Goal: Find specific page/section: Find specific page/section

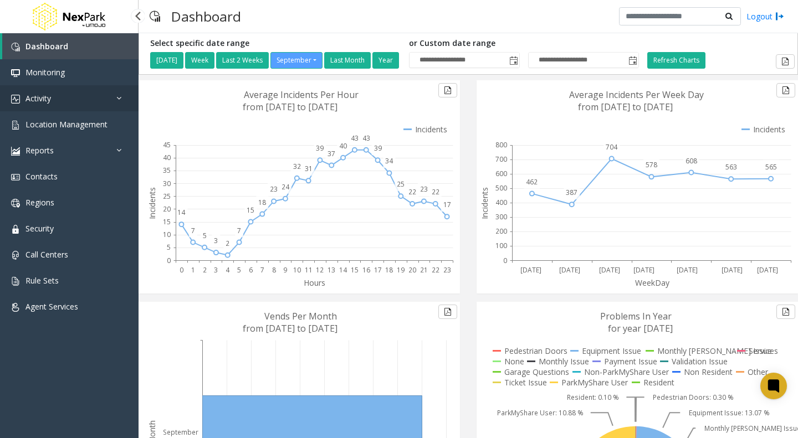
click at [49, 95] on span "Activity" at bounding box center [37, 98] width 25 height 11
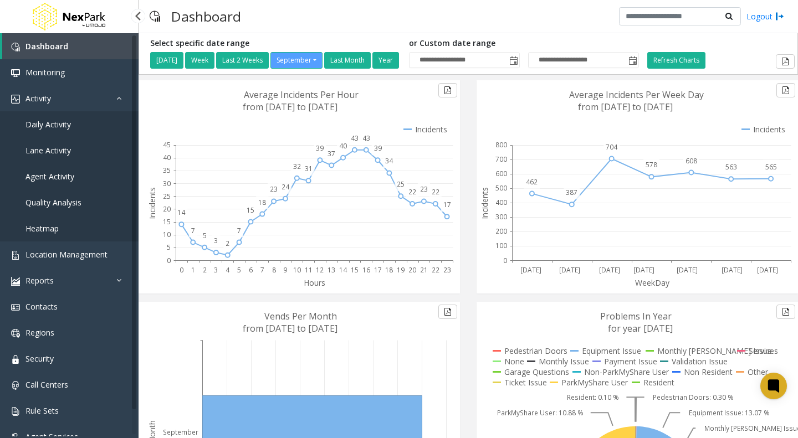
click at [37, 130] on link "Daily Activity" at bounding box center [69, 124] width 138 height 26
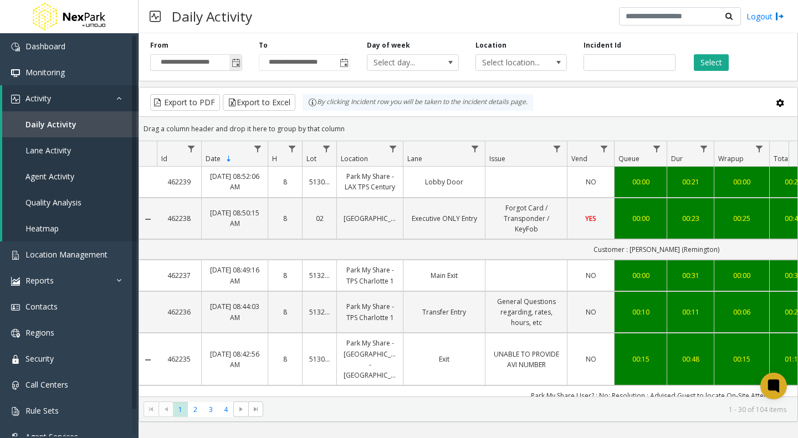
click at [235, 63] on span "Toggle popup" at bounding box center [236, 63] width 9 height 9
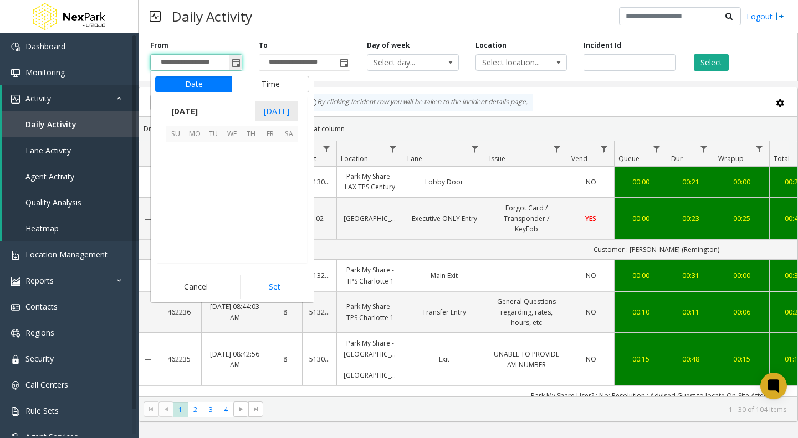
scroll to position [198806, 0]
click at [203, 108] on span "[DATE]" at bounding box center [184, 111] width 37 height 17
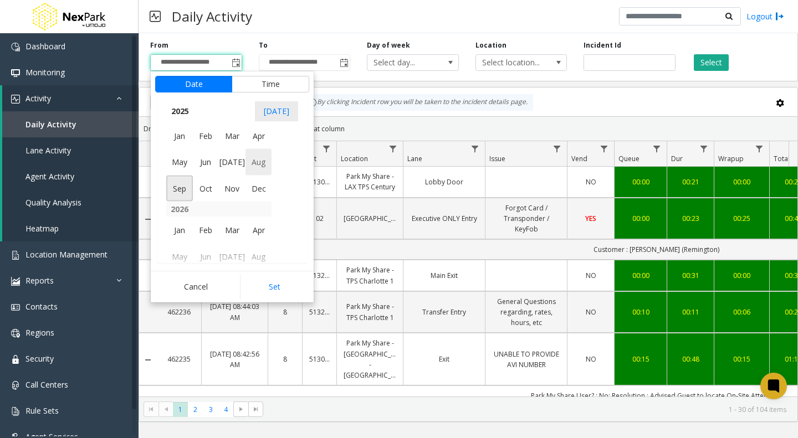
click at [263, 163] on span "Aug" at bounding box center [258, 162] width 27 height 27
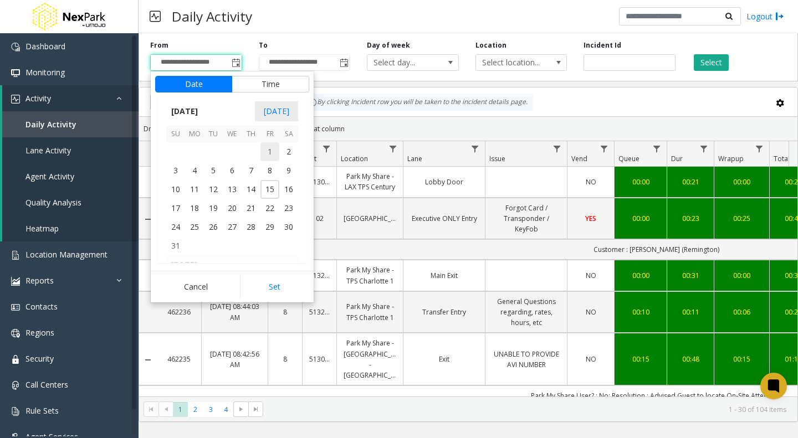
click at [267, 152] on span "1" at bounding box center [269, 151] width 19 height 19
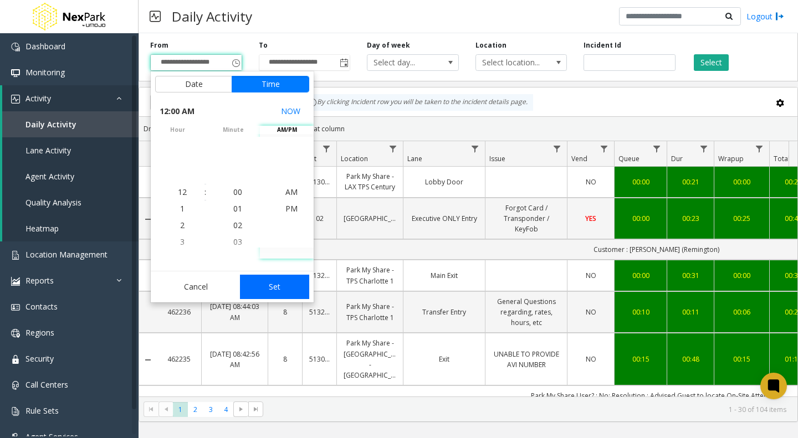
click at [274, 289] on button "Set" at bounding box center [275, 287] width 70 height 24
type input "**********"
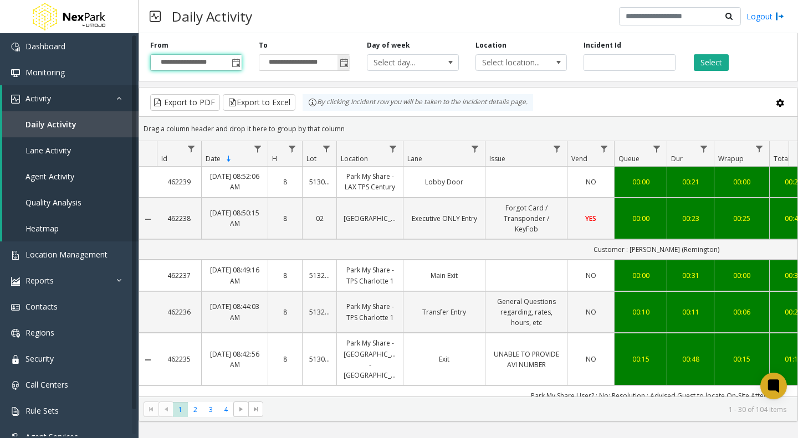
click at [343, 61] on span "Toggle popup" at bounding box center [344, 63] width 9 height 9
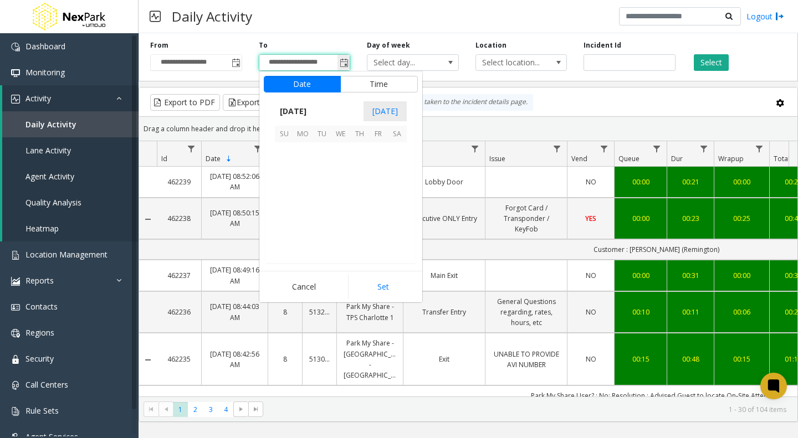
scroll to position [17, 0]
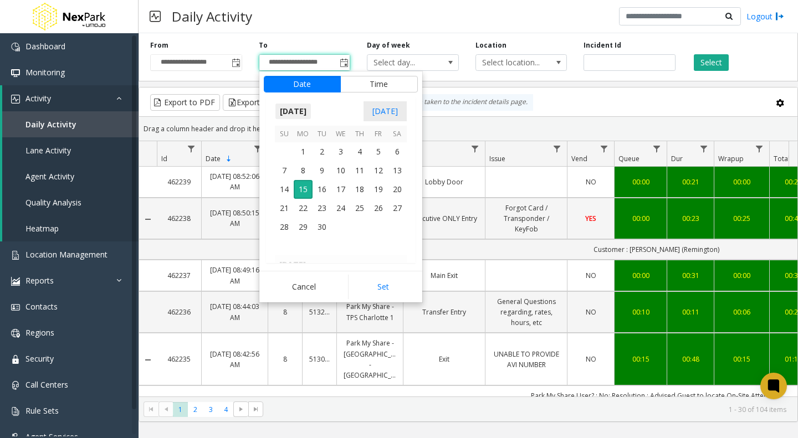
click at [304, 106] on span "[DATE]" at bounding box center [293, 111] width 37 height 17
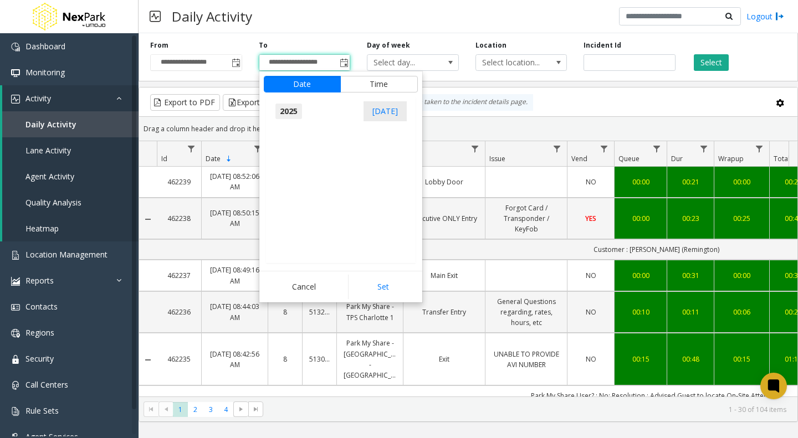
scroll to position [11825, 0]
click at [363, 165] on span "Aug" at bounding box center [366, 162] width 27 height 27
click at [284, 246] on span "31" at bounding box center [284, 246] width 19 height 19
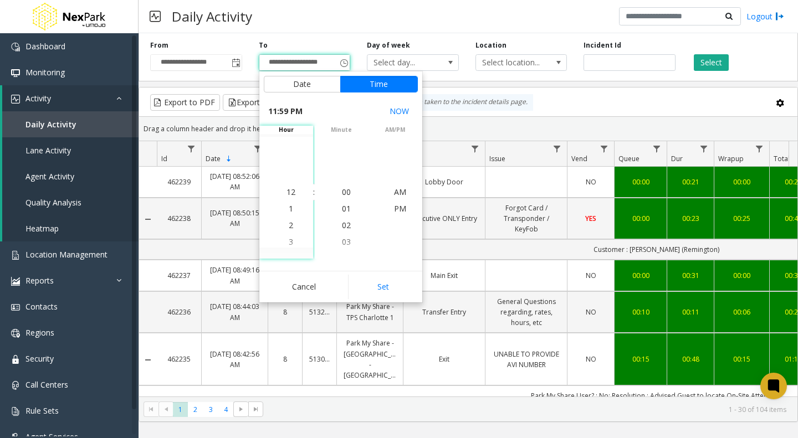
scroll to position [17, 0]
click at [379, 287] on button "Set" at bounding box center [383, 287] width 70 height 24
type input "**********"
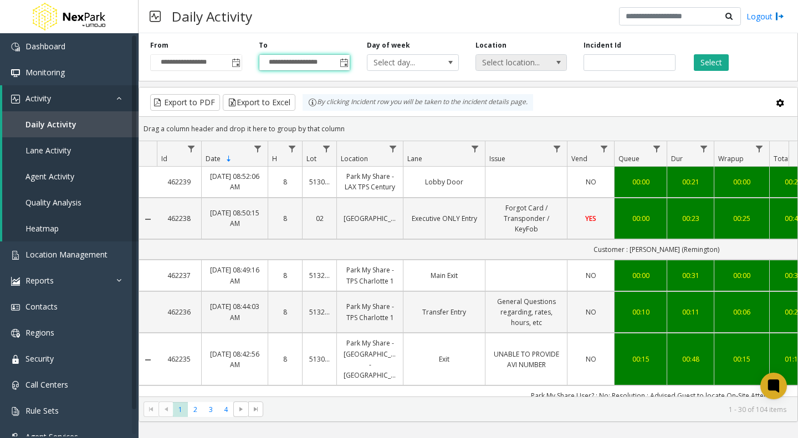
click at [554, 65] on span at bounding box center [558, 62] width 9 height 9
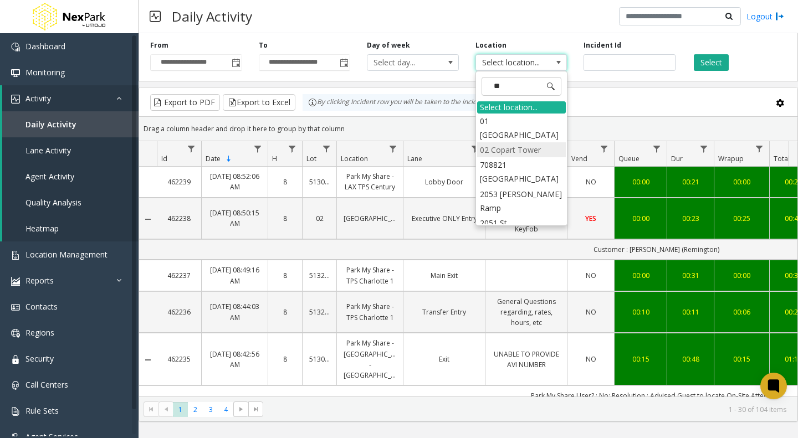
type input "***"
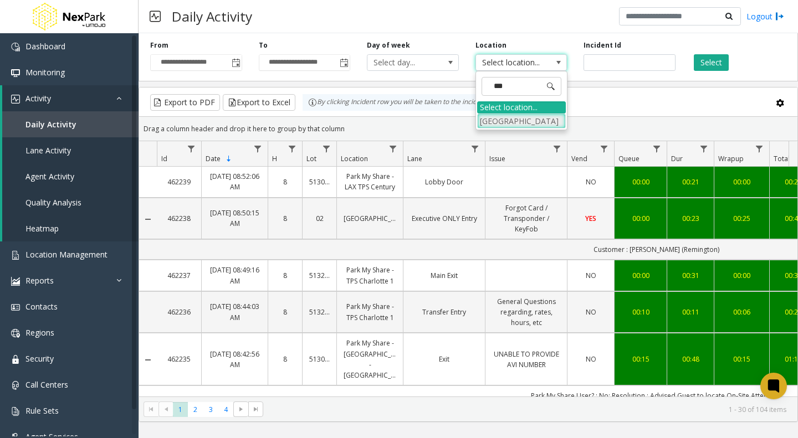
click at [511, 125] on li "[GEOGRAPHIC_DATA]" at bounding box center [521, 121] width 89 height 15
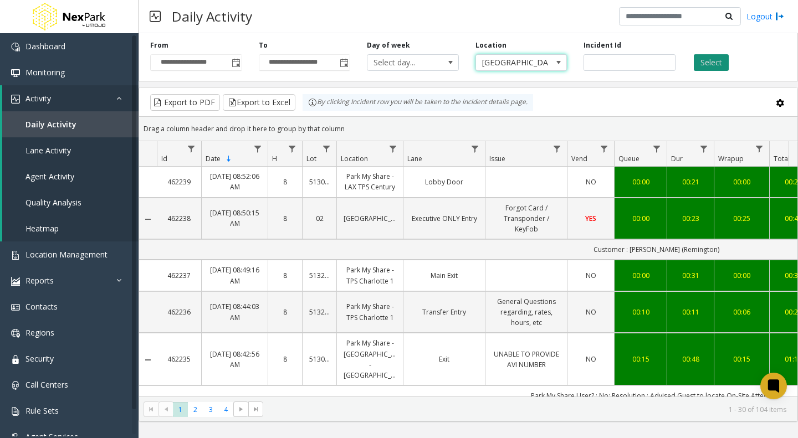
click at [718, 60] on button "Select" at bounding box center [711, 62] width 35 height 17
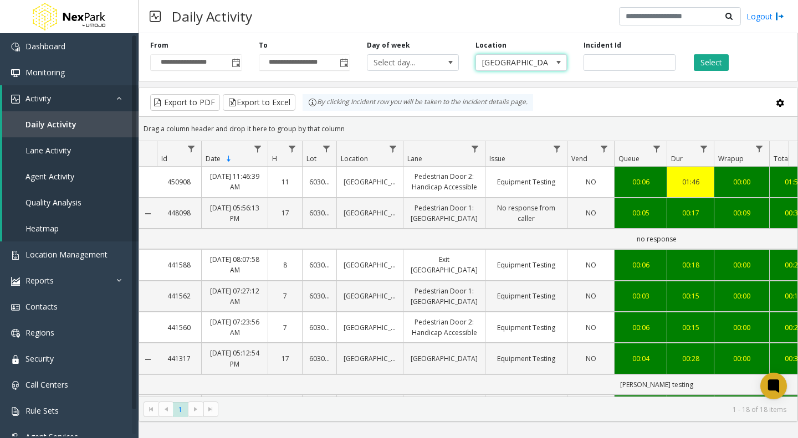
click at [497, 64] on span "[GEOGRAPHIC_DATA]" at bounding box center [512, 63] width 73 height 16
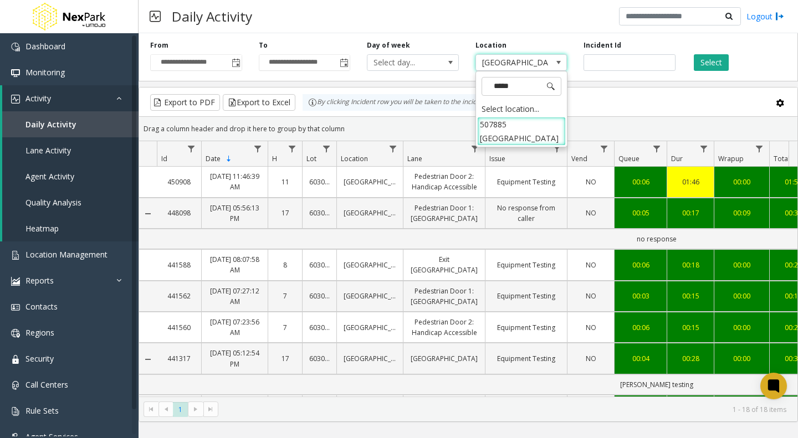
type input "******"
click at [490, 129] on li "507885 [GEOGRAPHIC_DATA]" at bounding box center [521, 131] width 89 height 29
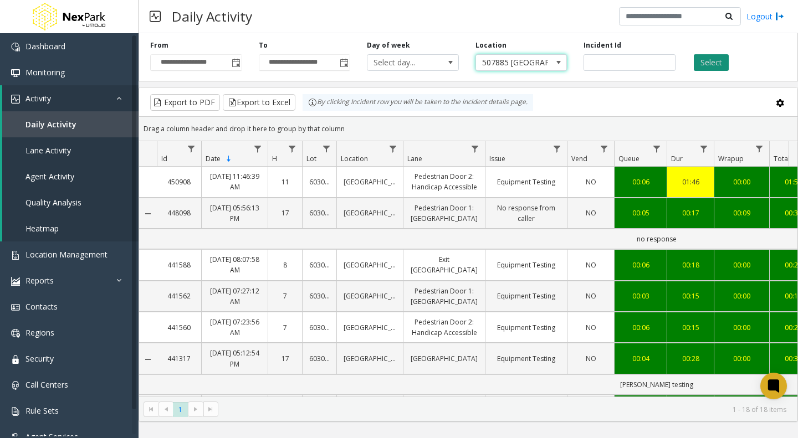
drag, startPoint x: 712, startPoint y: 65, endPoint x: 706, endPoint y: 67, distance: 6.0
click at [706, 67] on button "Select" at bounding box center [711, 62] width 35 height 17
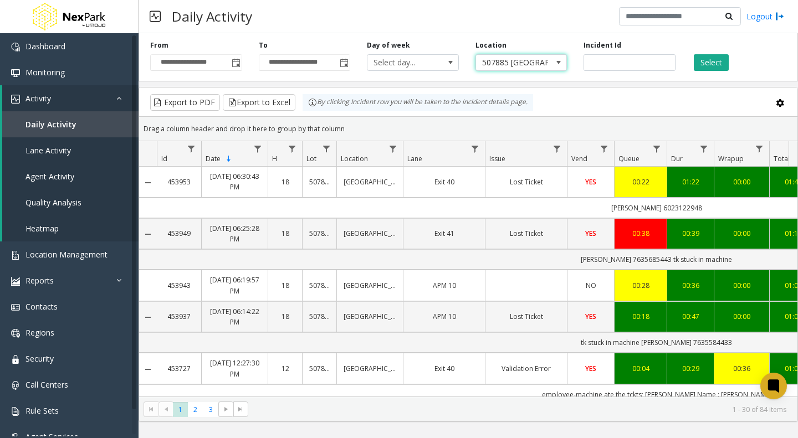
click at [524, 62] on span "507885 [GEOGRAPHIC_DATA]" at bounding box center [512, 63] width 73 height 16
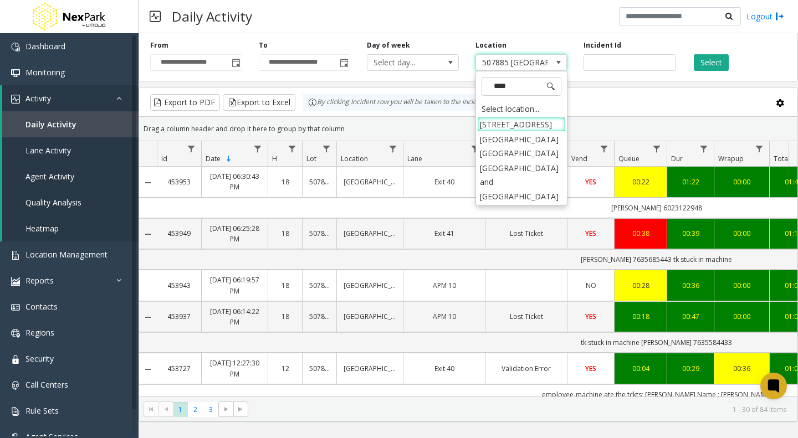
type input "****"
click at [513, 179] on li "[GEOGRAPHIC_DATA] and [GEOGRAPHIC_DATA]" at bounding box center [521, 182] width 89 height 43
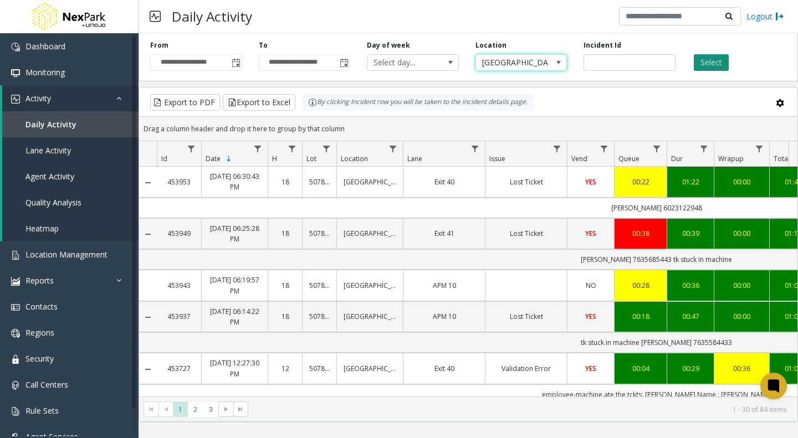
click at [704, 65] on button "Select" at bounding box center [711, 62] width 35 height 17
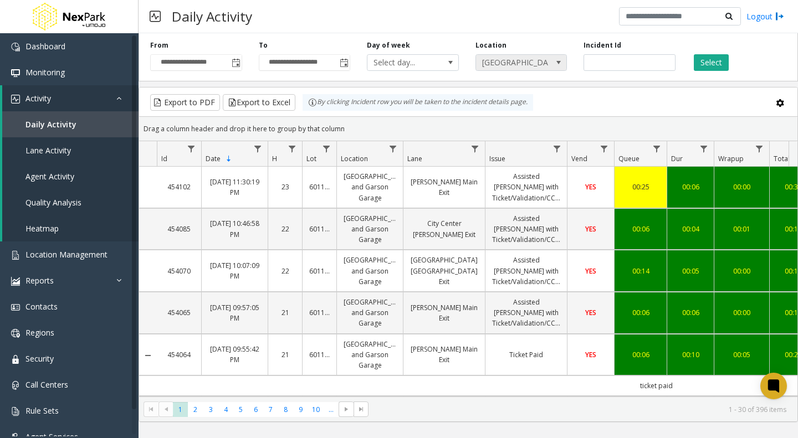
click at [497, 62] on span "[GEOGRAPHIC_DATA] and [GEOGRAPHIC_DATA]" at bounding box center [512, 63] width 73 height 16
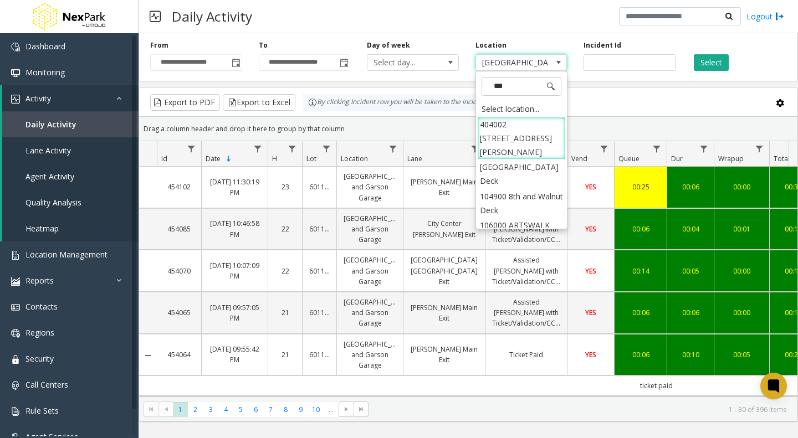
type input "****"
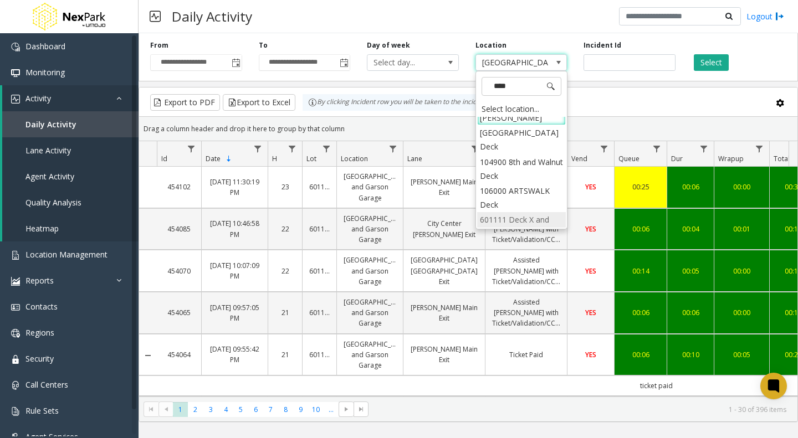
click at [496, 212] on li "601111 Deck X and Deck 6" at bounding box center [521, 226] width 89 height 29
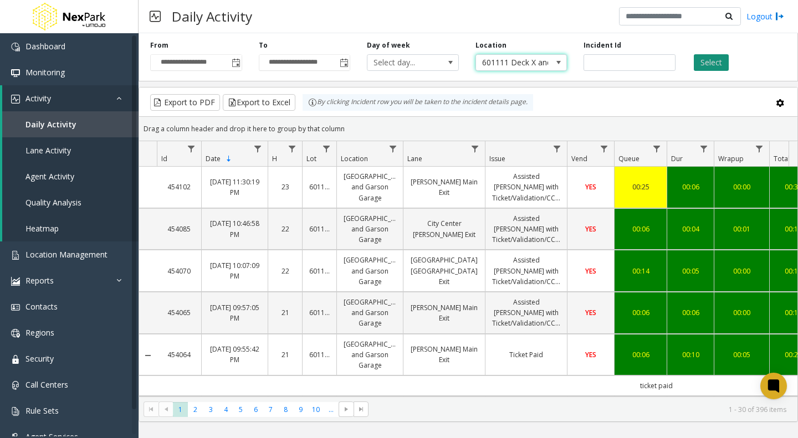
click at [710, 58] on button "Select" at bounding box center [711, 62] width 35 height 17
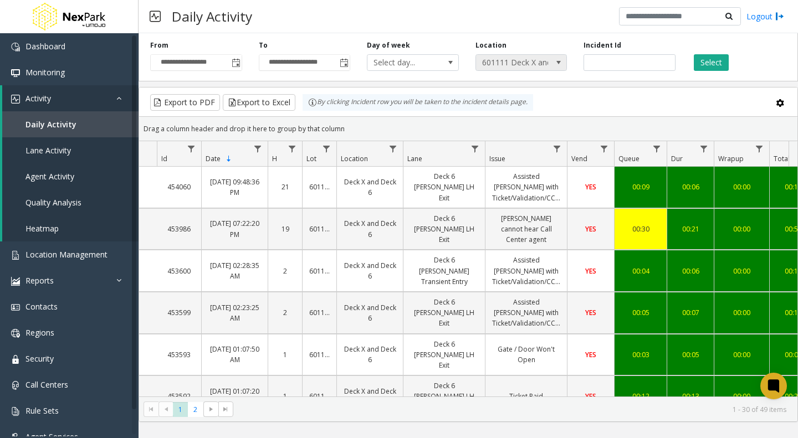
click at [516, 64] on span "601111 Deck X and Deck 6" at bounding box center [512, 63] width 73 height 16
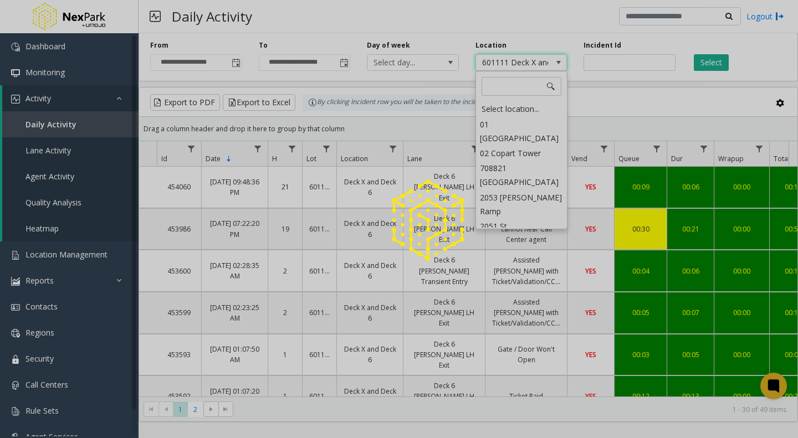
scroll to position [1856, 0]
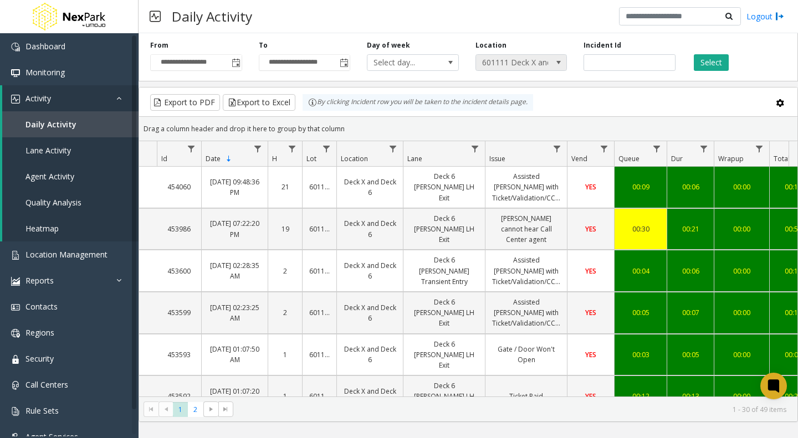
click at [505, 59] on span "601111 Deck X and Deck 6" at bounding box center [512, 63] width 73 height 16
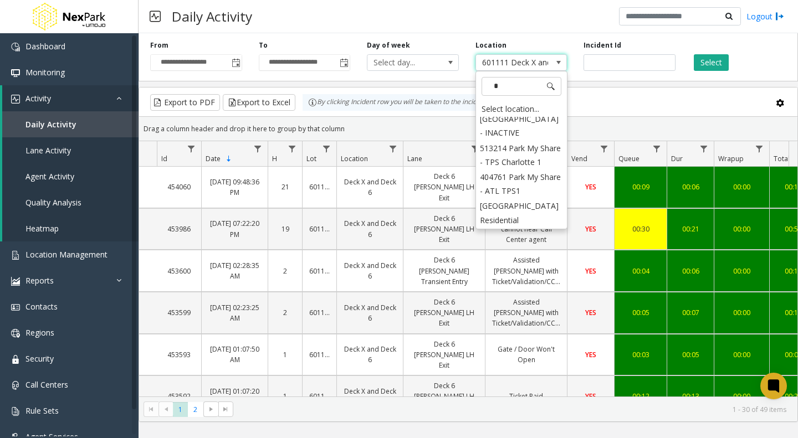
scroll to position [0, 0]
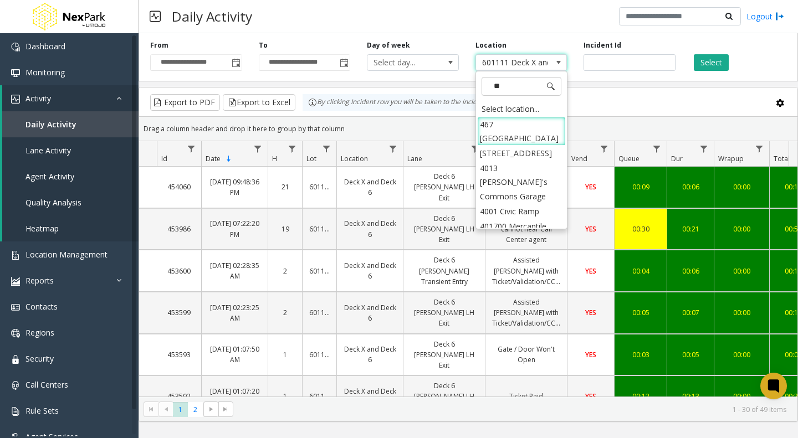
type input "***"
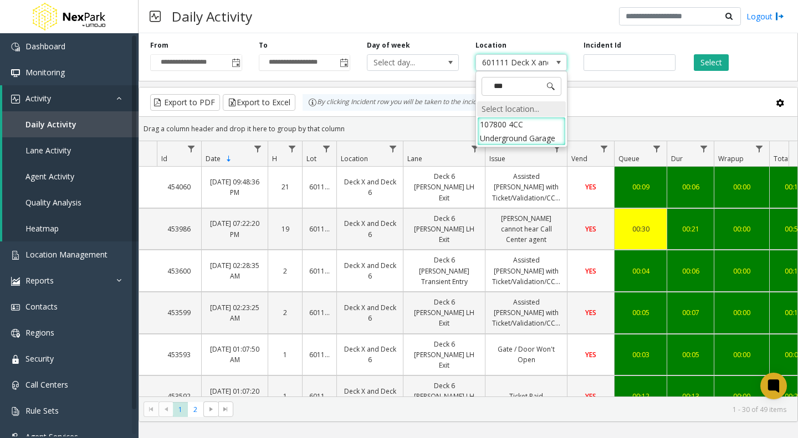
click at [507, 115] on div "Select location..." at bounding box center [521, 109] width 89 height 16
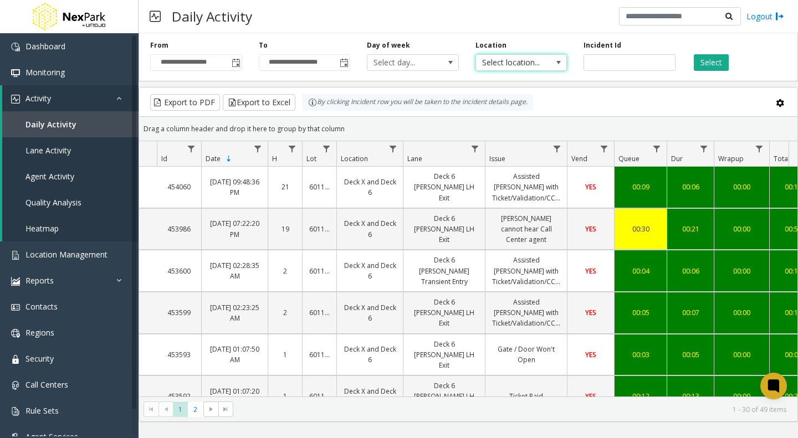
click at [533, 62] on span "Select location..." at bounding box center [512, 63] width 73 height 16
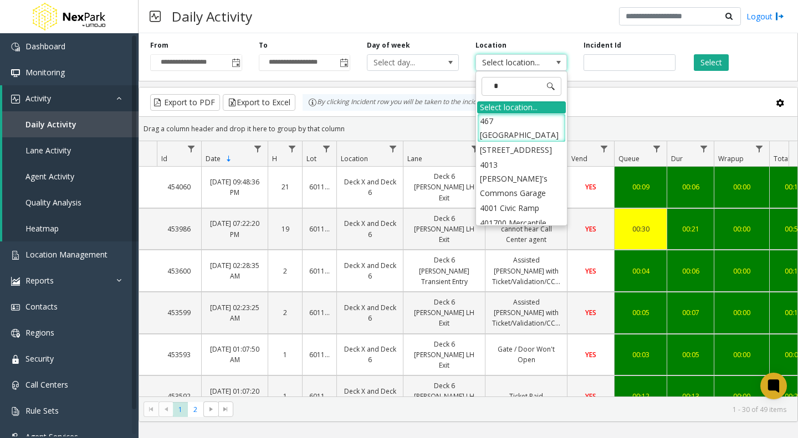
type input "**"
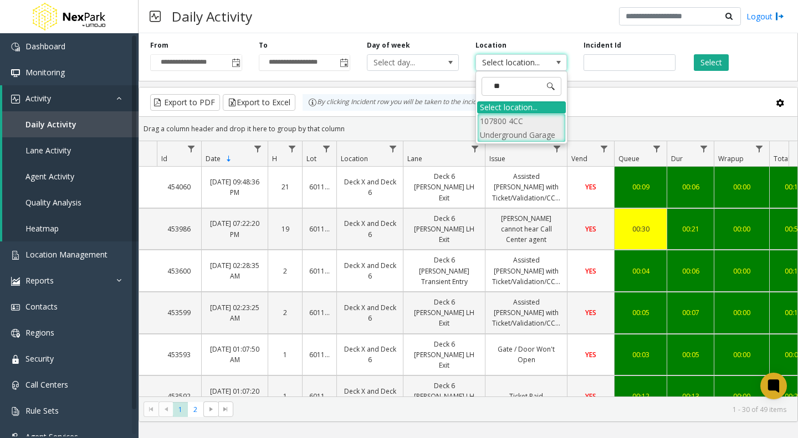
click at [494, 126] on li "107800 4CC Underground Garage" at bounding box center [521, 128] width 89 height 29
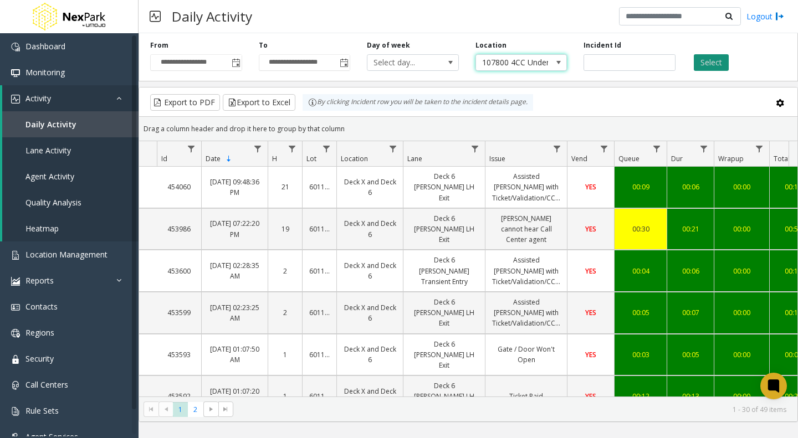
click at [707, 61] on button "Select" at bounding box center [711, 62] width 35 height 17
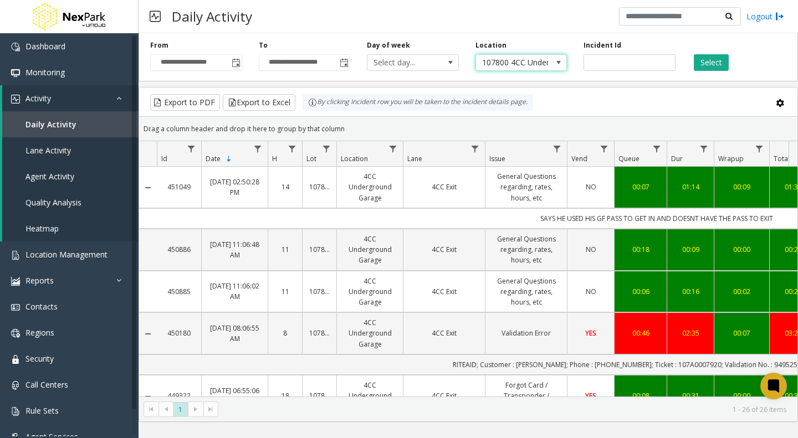
click at [494, 63] on span "107800 4CC Underground Garage" at bounding box center [512, 63] width 73 height 16
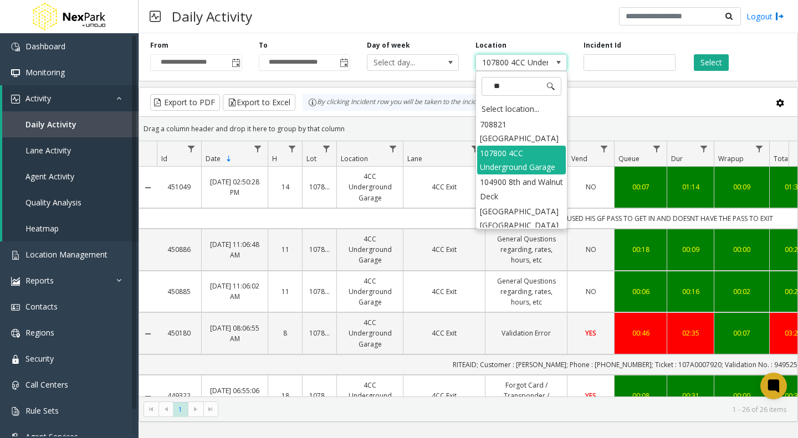
type input "***"
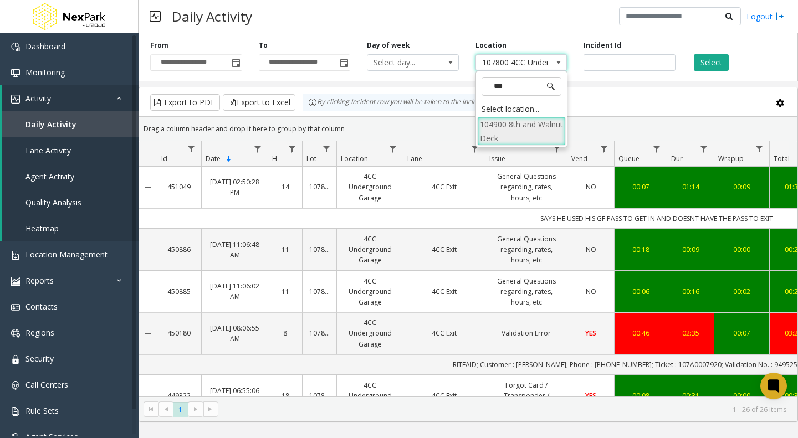
click at [504, 129] on li "104900 8th and Walnut Deck" at bounding box center [521, 131] width 89 height 29
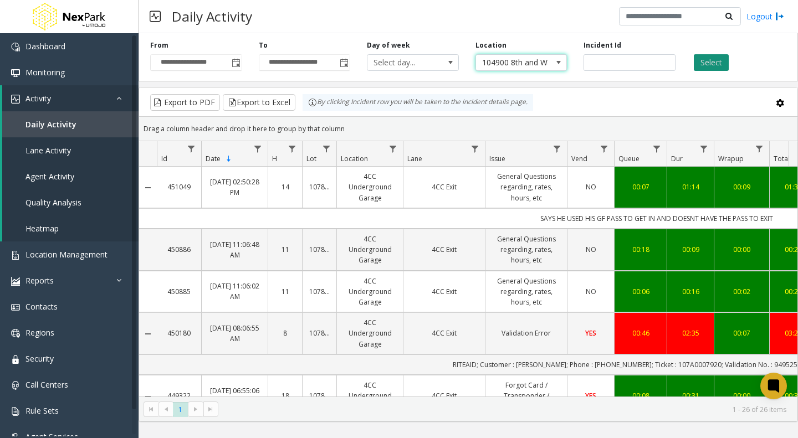
click at [709, 62] on button "Select" at bounding box center [711, 62] width 35 height 17
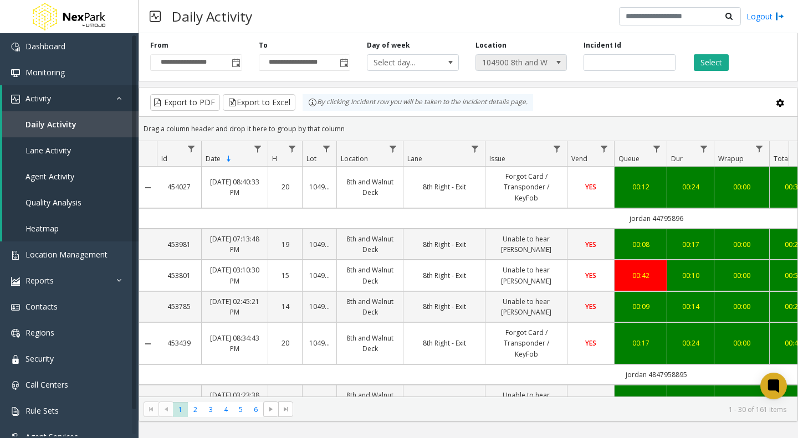
click at [541, 62] on span "104900 8th and Walnut Deck" at bounding box center [512, 63] width 73 height 16
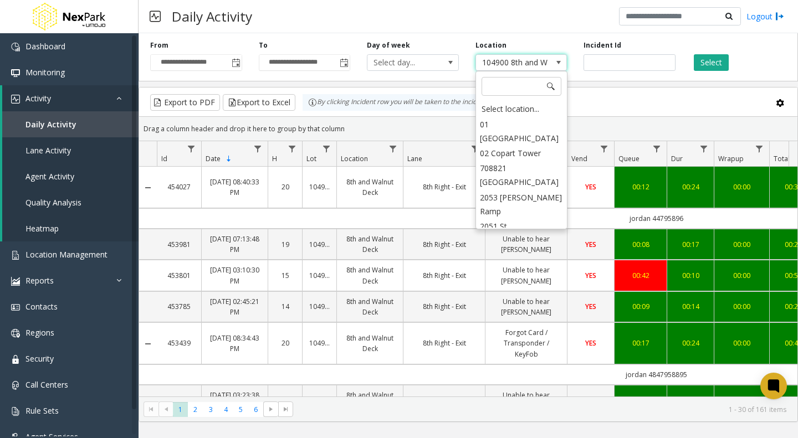
scroll to position [547, 0]
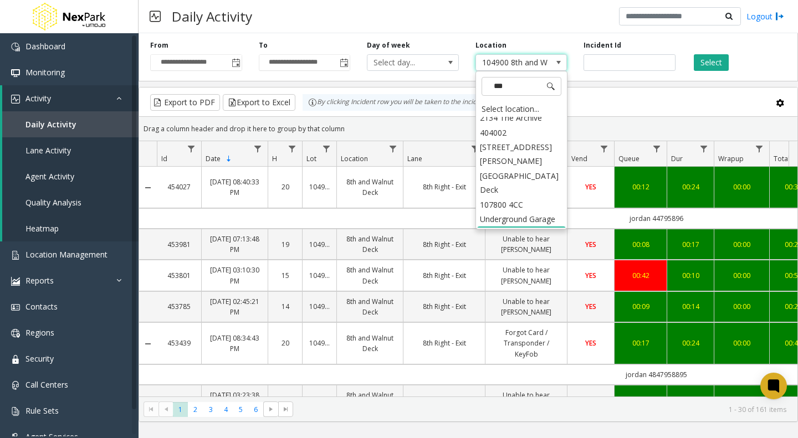
type input "****"
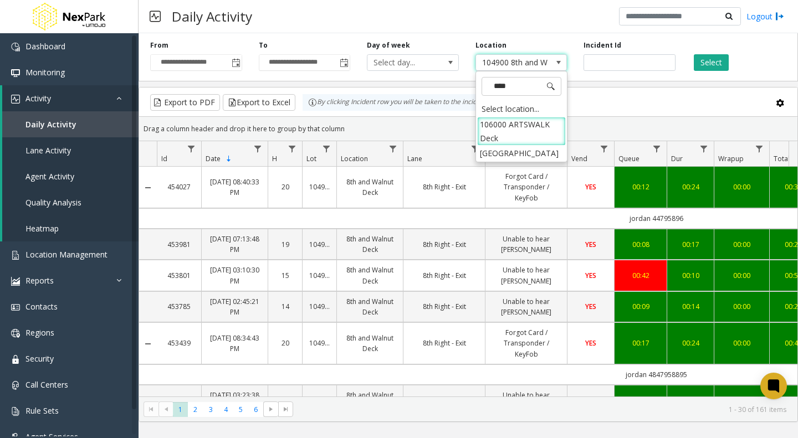
scroll to position [0, 0]
click at [494, 133] on li "106000 ARTSWALK Deck" at bounding box center [521, 131] width 89 height 29
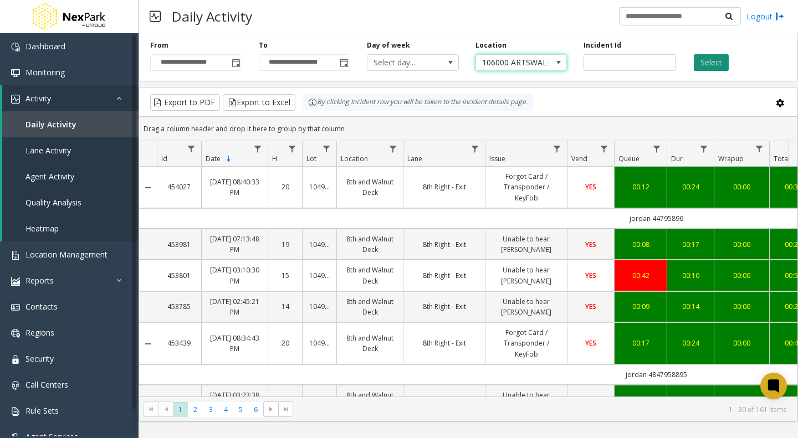
click at [707, 60] on button "Select" at bounding box center [711, 62] width 35 height 17
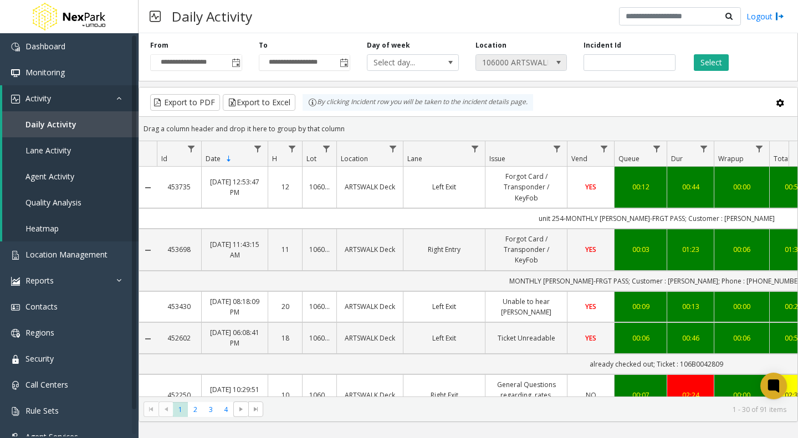
click at [510, 60] on span "106000 ARTSWALK Deck" at bounding box center [512, 63] width 73 height 16
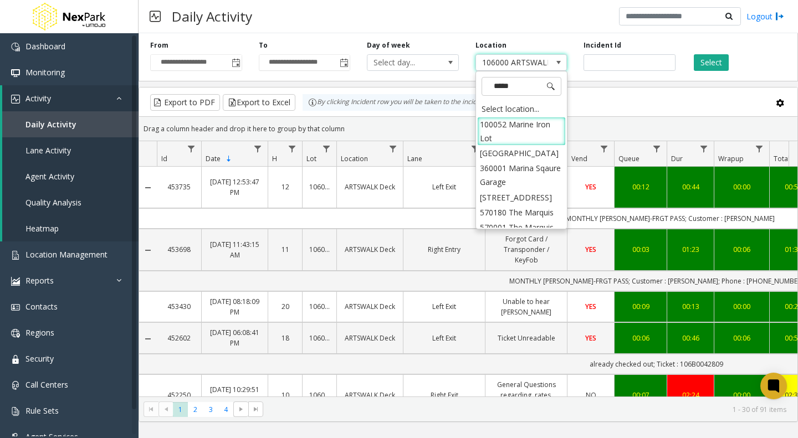
type input "******"
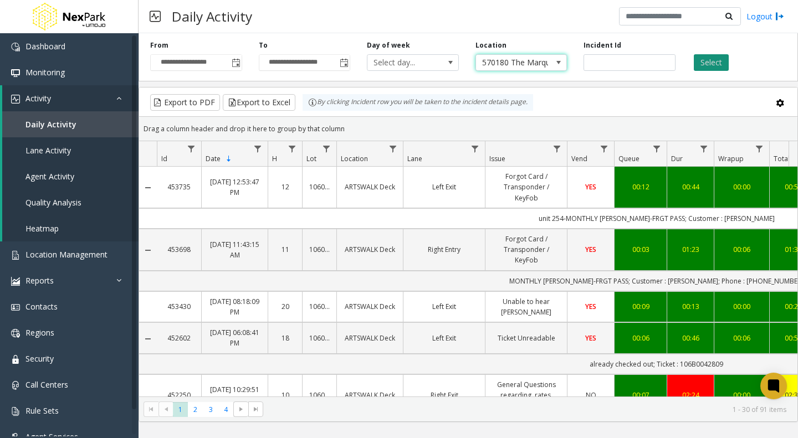
click at [706, 59] on button "Select" at bounding box center [711, 62] width 35 height 17
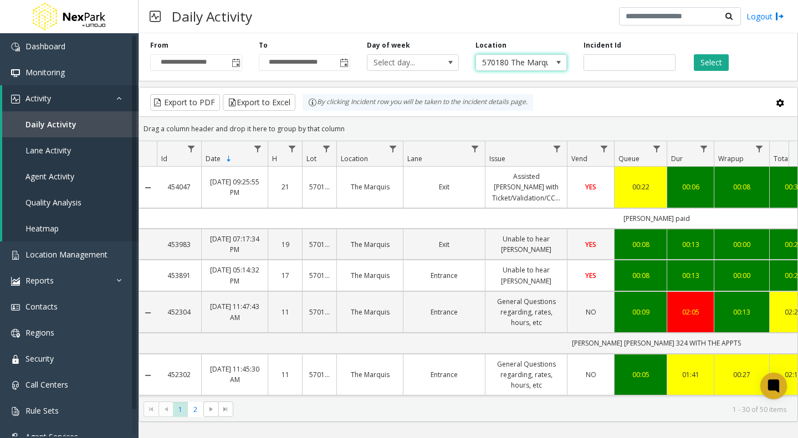
click at [496, 55] on span "570180 The Marquis" at bounding box center [512, 63] width 73 height 16
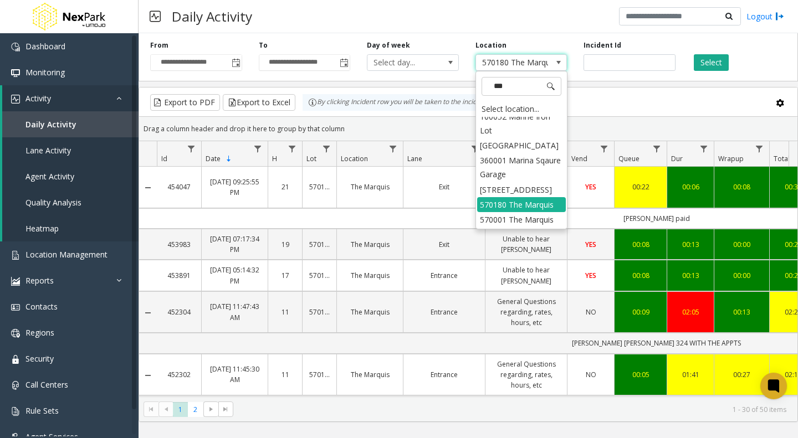
scroll to position [34, 0]
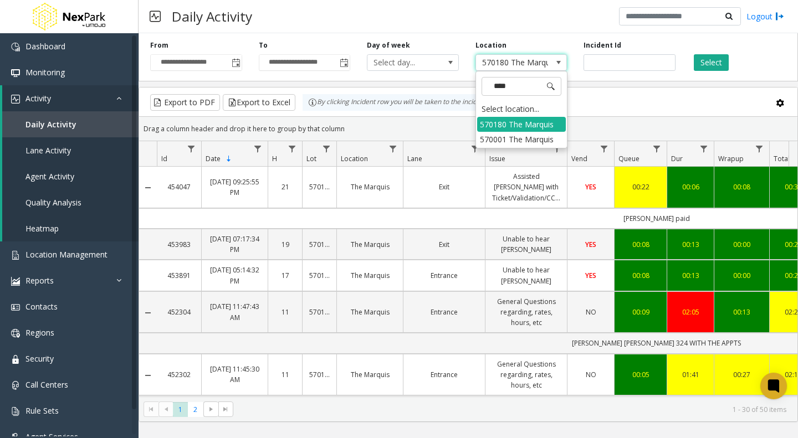
type input "*****"
click at [512, 140] on li "570001 The Marquis" at bounding box center [521, 139] width 89 height 15
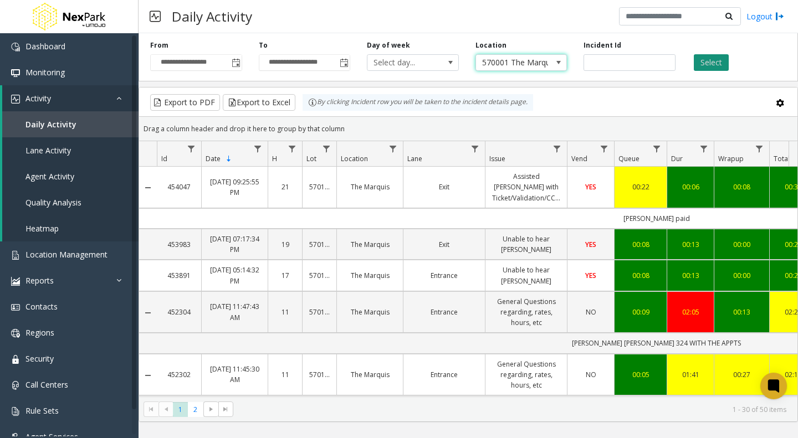
click at [715, 60] on button "Select" at bounding box center [711, 62] width 35 height 17
